Goal: Find specific page/section: Find specific page/section

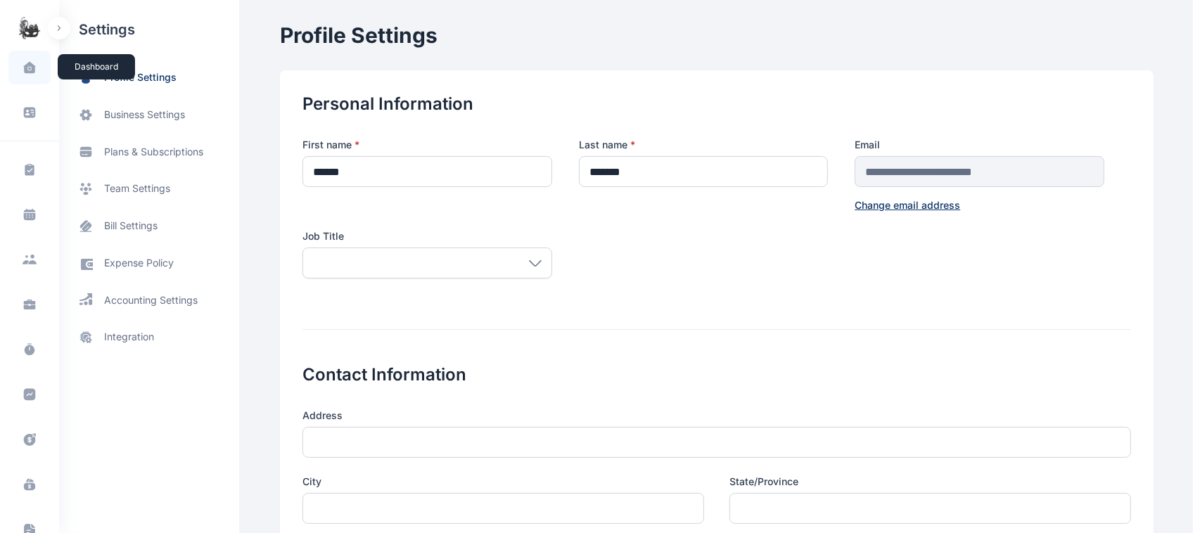
click at [30, 72] on icon at bounding box center [29, 67] width 12 height 11
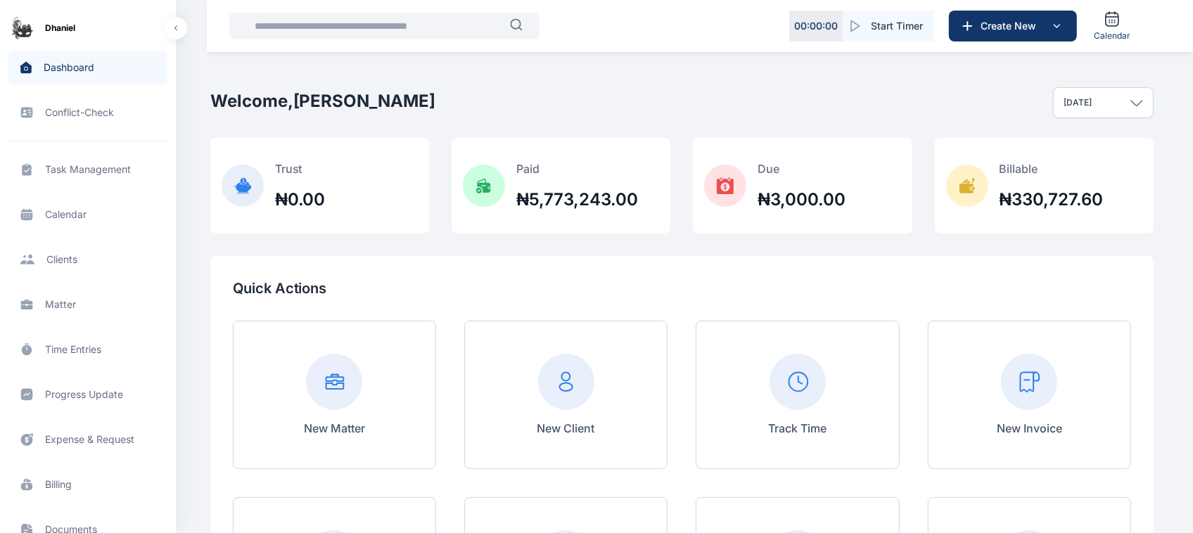
click at [100, 164] on span "Task Management task management task management" at bounding box center [87, 170] width 159 height 34
click at [101, 167] on span "Task Management task management task management" at bounding box center [87, 170] width 159 height 34
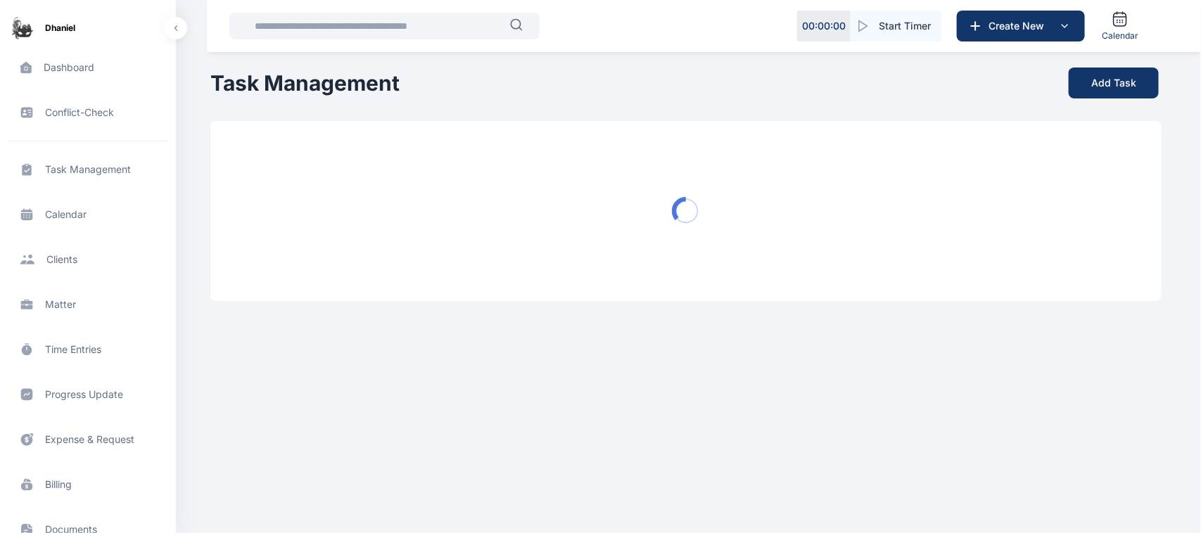
click at [101, 167] on span "Task Management task management task management" at bounding box center [87, 170] width 159 height 34
